Goal: Navigation & Orientation: Find specific page/section

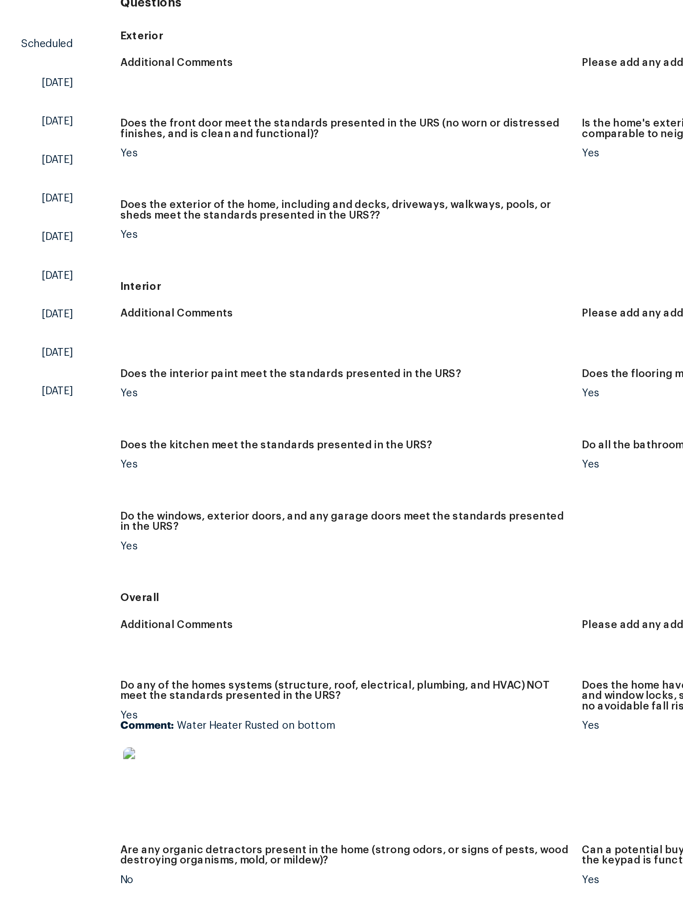
scroll to position [56, 0]
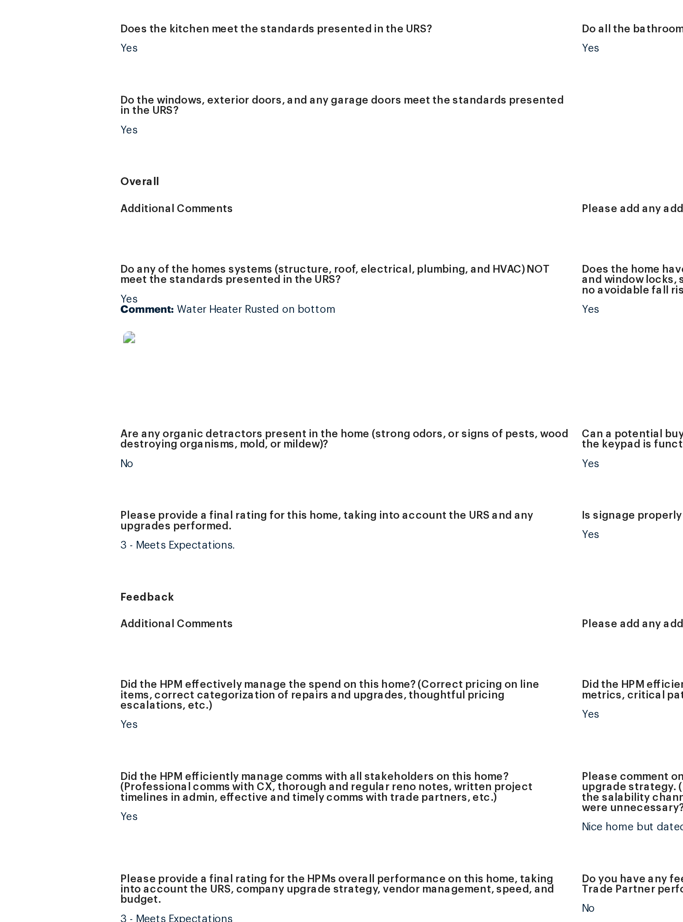
click at [165, 469] on img at bounding box center [178, 482] width 26 height 26
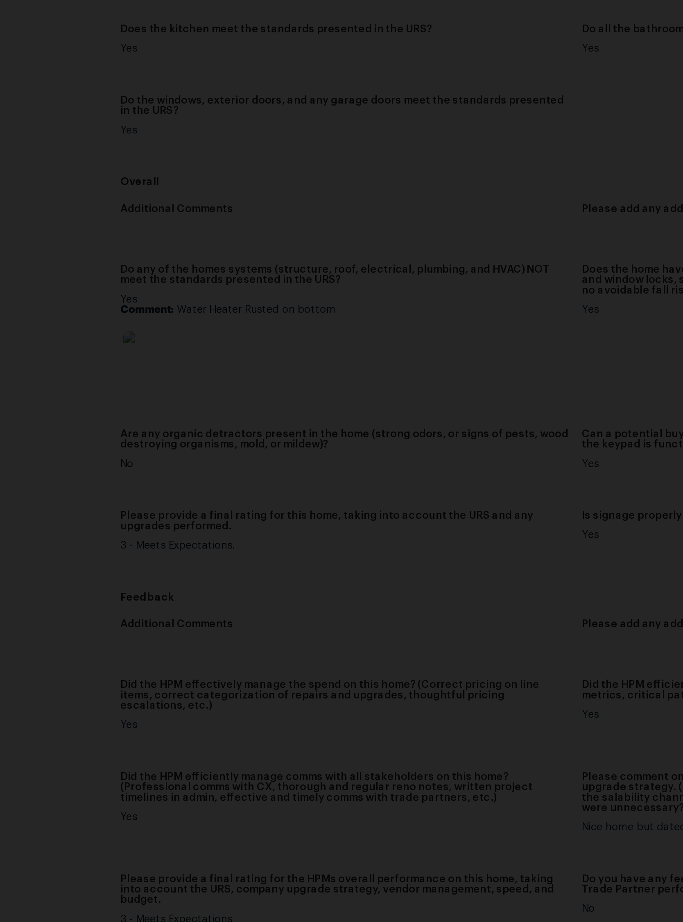
click at [318, 118] on img "Lightbox" at bounding box center [320, 461] width 683 height 922
click at [358, 86] on img "Lightbox" at bounding box center [245, 517] width 1371 height 1851
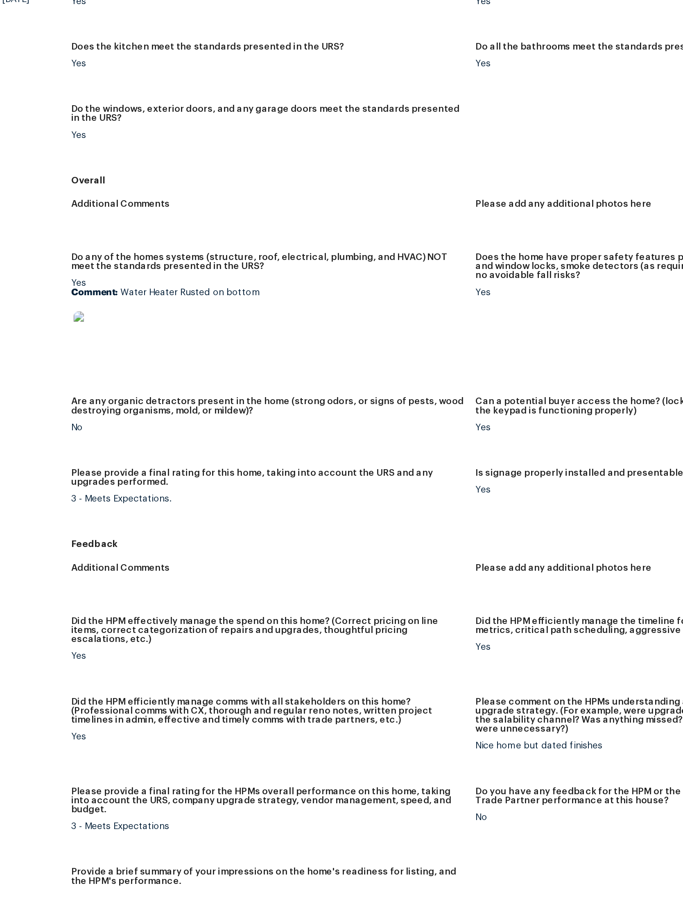
scroll to position [56, 0]
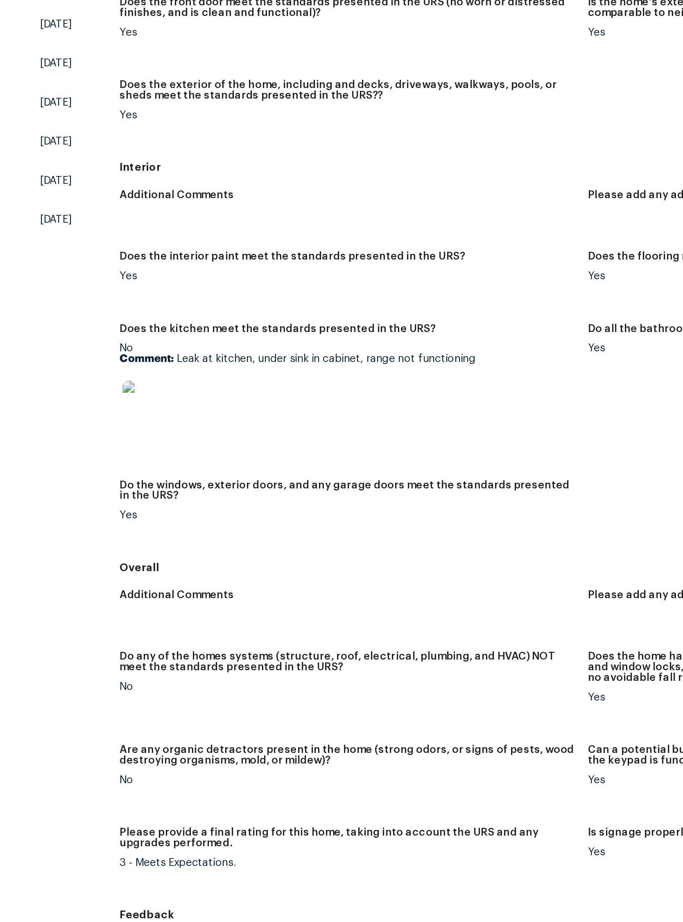
click at [165, 388] on img at bounding box center [178, 401] width 26 height 26
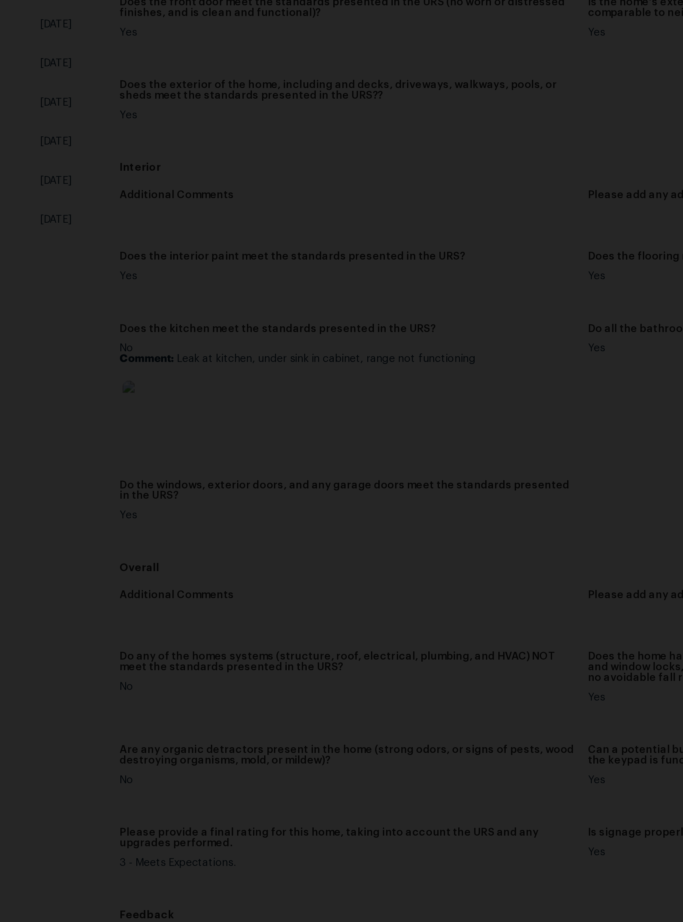
click at [332, 168] on img "Lightbox" at bounding box center [317, 461] width 683 height 922
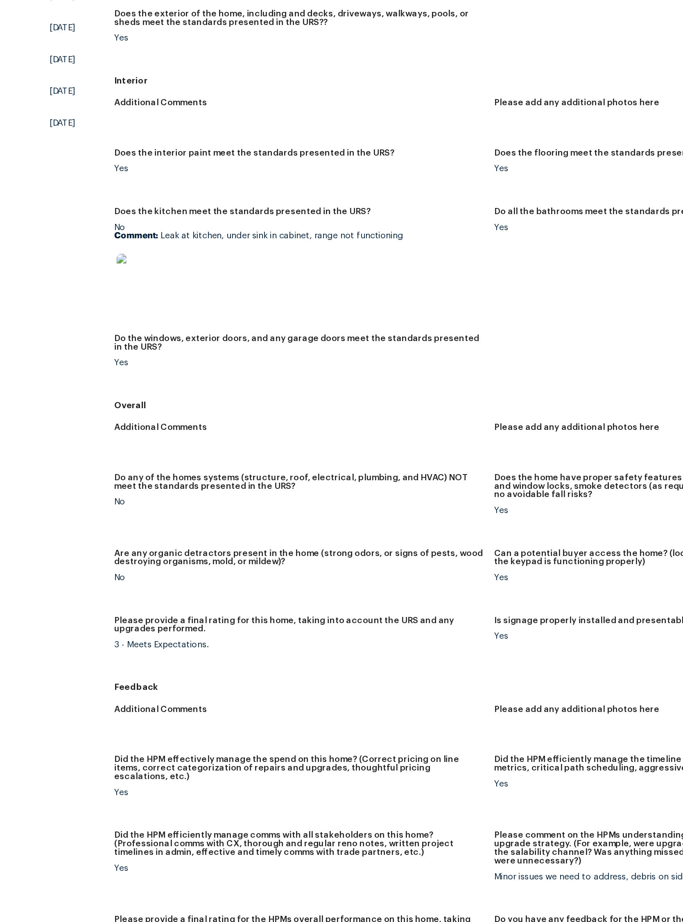
scroll to position [62, 0]
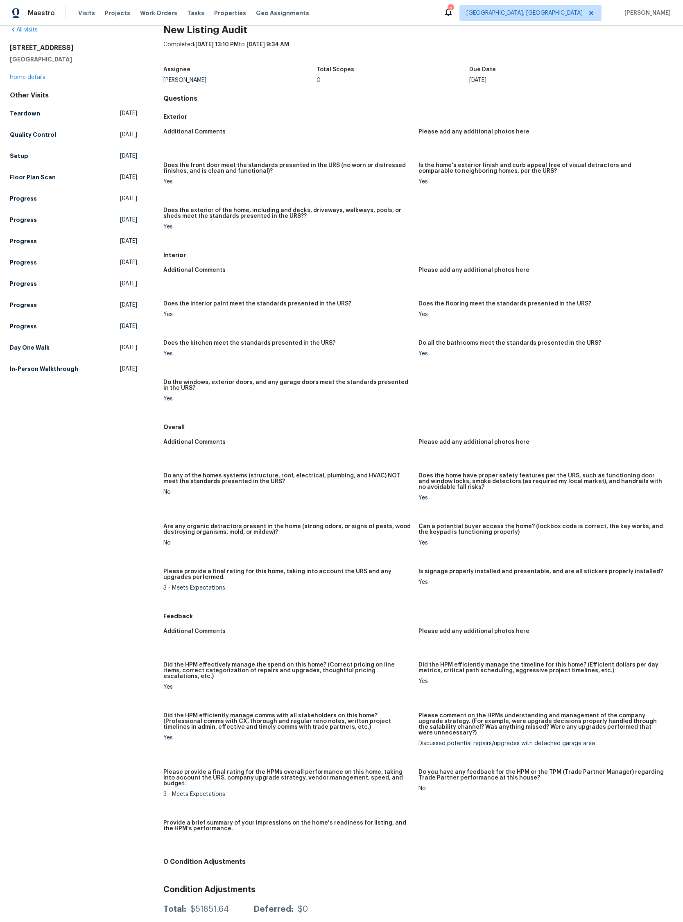
scroll to position [16, 0]
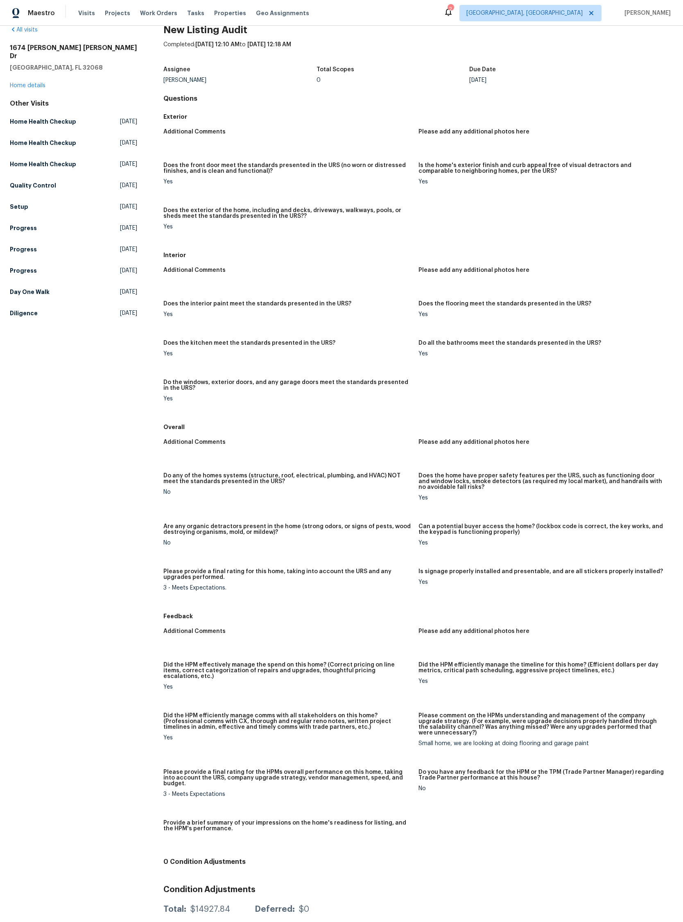
scroll to position [16, 0]
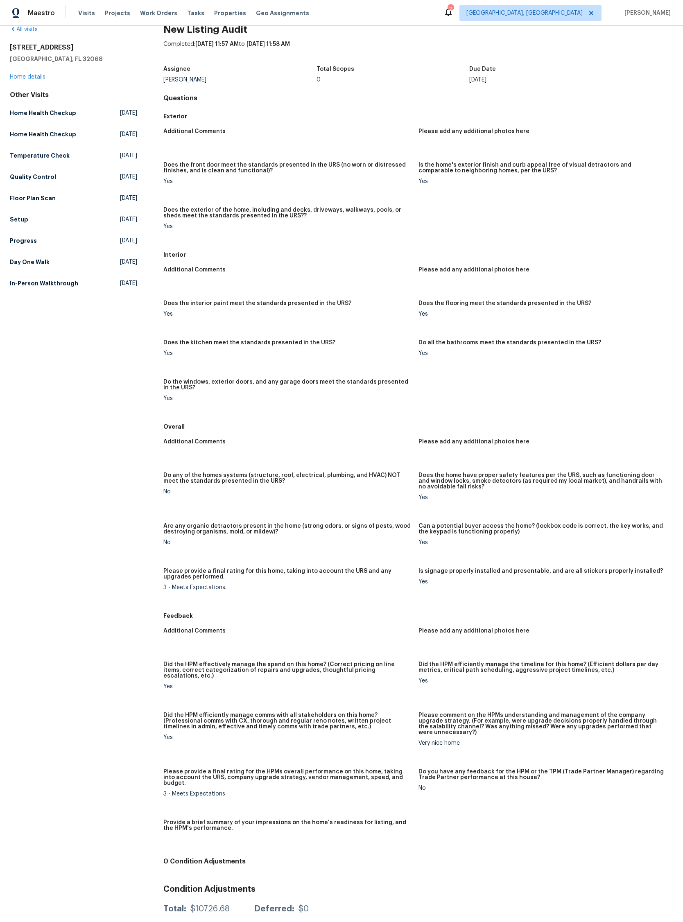
scroll to position [16, 0]
